Goal: Navigation & Orientation: Find specific page/section

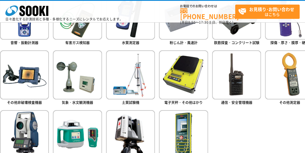
scroll to position [298, 0]
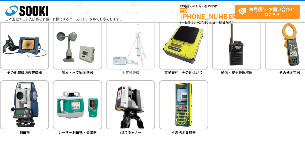
click at [134, 75] on span "土質試験機" at bounding box center [130, 72] width 17 height 5
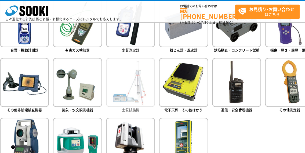
scroll to position [269, 0]
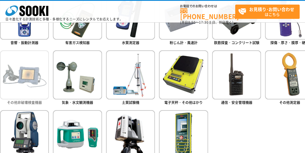
click at [14, 105] on span "その他非破壊検査機器" at bounding box center [24, 101] width 35 height 5
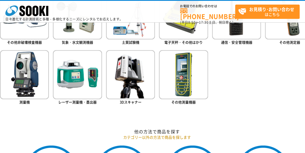
scroll to position [477, 0]
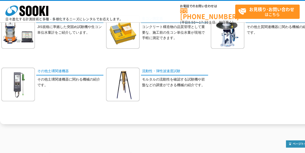
scroll to position [226, 0]
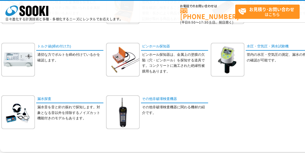
scroll to position [209, 0]
